Goal: Task Accomplishment & Management: Use online tool/utility

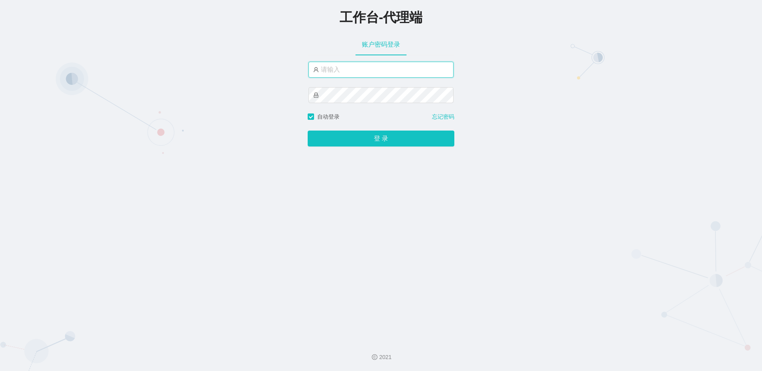
drag, startPoint x: 339, startPoint y: 66, endPoint x: 341, endPoint y: 70, distance: 4.2
click at [340, 68] on input "text" at bounding box center [380, 70] width 145 height 16
click at [330, 69] on input "text" at bounding box center [380, 70] width 145 height 16
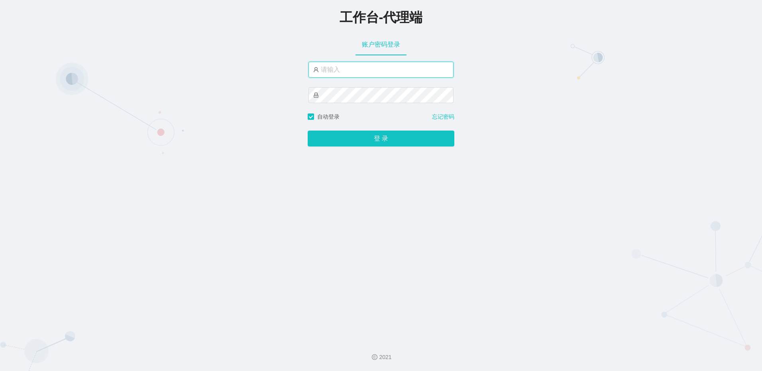
click at [330, 69] on input "text" at bounding box center [380, 70] width 145 height 16
click at [308, 131] on button "登 录" at bounding box center [381, 139] width 147 height 16
click at [351, 71] on input "xiaohai888" at bounding box center [380, 70] width 145 height 16
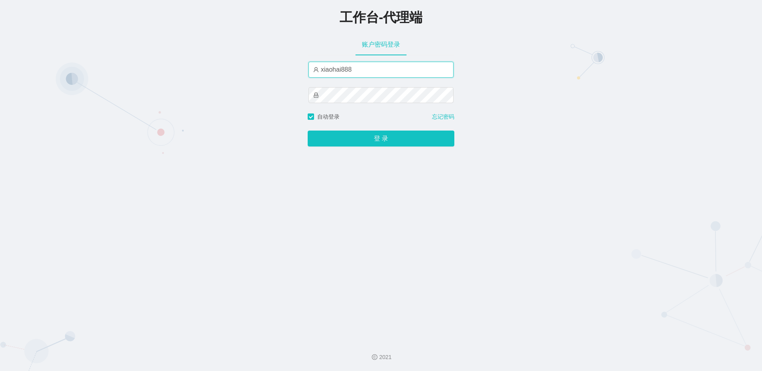
click at [322, 71] on input "xiaohai888" at bounding box center [380, 70] width 145 height 16
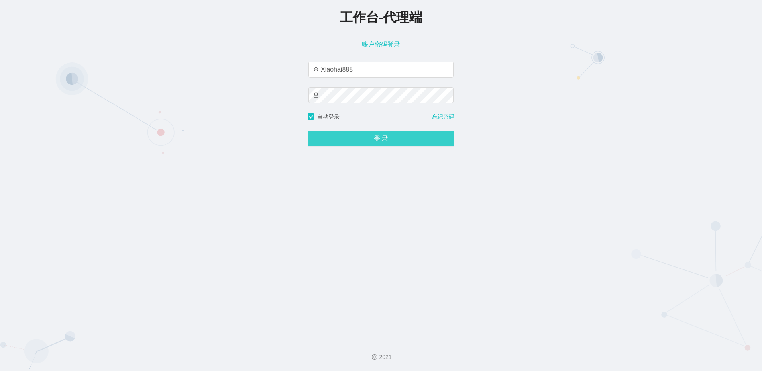
click at [359, 144] on button "登 录" at bounding box center [381, 139] width 147 height 16
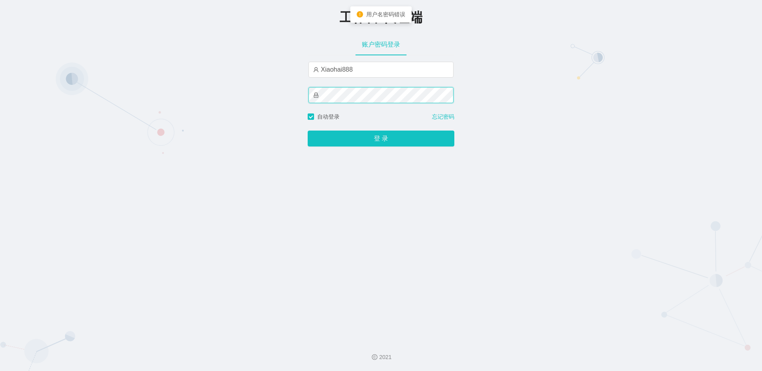
click at [302, 101] on div "工作台-代理端 账户密码登录 Xiaohai888 自动登录 忘记密码 登 录" at bounding box center [381, 167] width 762 height 334
click at [308, 131] on button "登 录" at bounding box center [381, 139] width 147 height 16
drag, startPoint x: 325, startPoint y: 70, endPoint x: 294, endPoint y: 69, distance: 30.3
click at [294, 69] on div "工作台-代理端 账户密码登录 Xiaohai888 自动登录 忘记密码 登 录" at bounding box center [381, 167] width 762 height 334
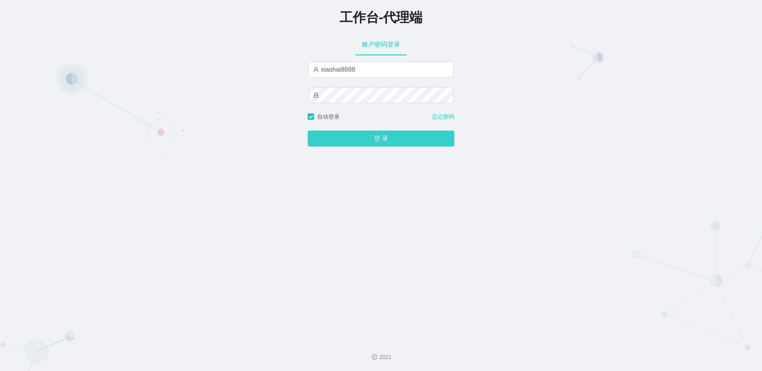
click at [353, 139] on button "登 录" at bounding box center [381, 139] width 147 height 16
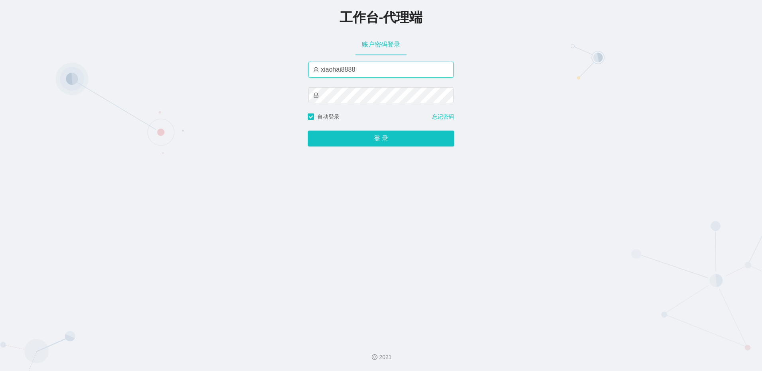
click at [362, 65] on input "xiaohai8888" at bounding box center [380, 70] width 145 height 16
type input "xiaohai888"
click at [205, 96] on div "工作台-代理端 账户密码登录 xiaohai888 自动登录 忘记密码 登 录" at bounding box center [381, 167] width 762 height 334
click at [308, 131] on button "登 录" at bounding box center [381, 139] width 147 height 16
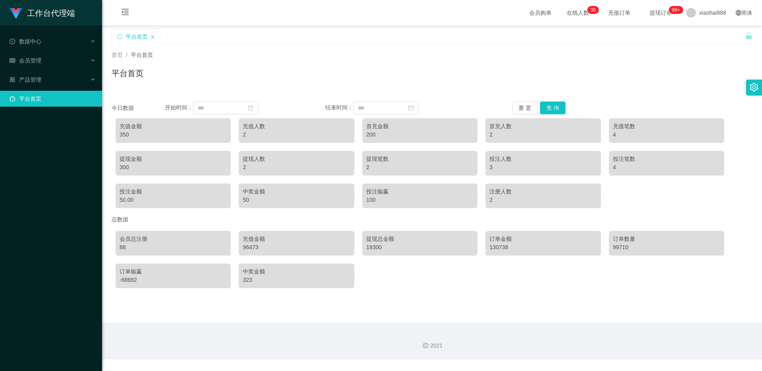
click at [487, 68] on div "平台首页" at bounding box center [432, 76] width 641 height 18
click at [34, 40] on span "数据中心" at bounding box center [26, 41] width 32 height 6
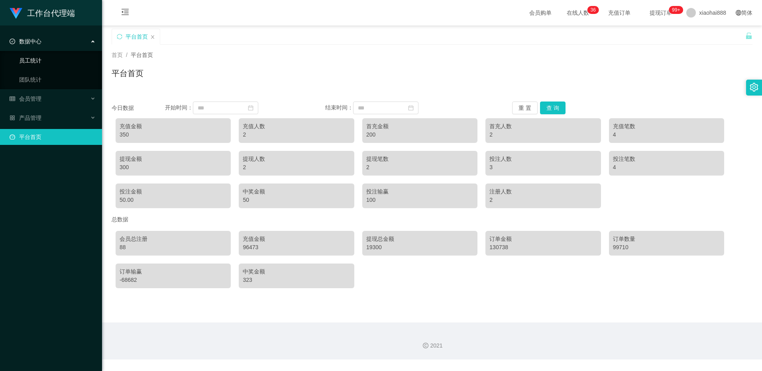
click at [31, 67] on link "员工统计" at bounding box center [57, 61] width 77 height 16
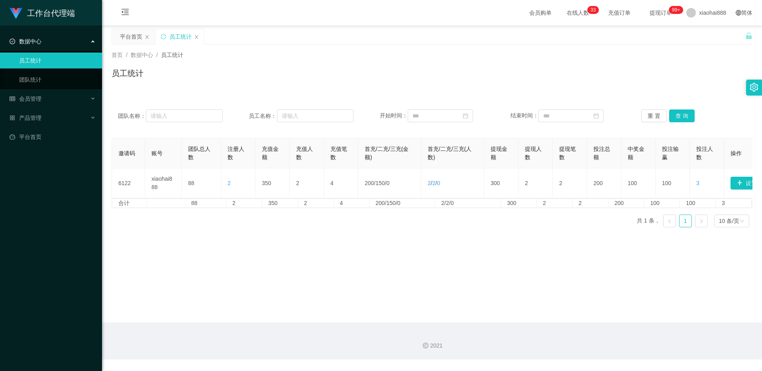
click at [341, 73] on div "员工统计" at bounding box center [432, 76] width 641 height 18
